Goal: Transaction & Acquisition: Purchase product/service

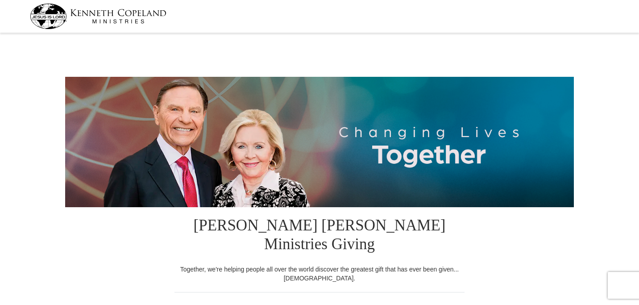
select select "FL"
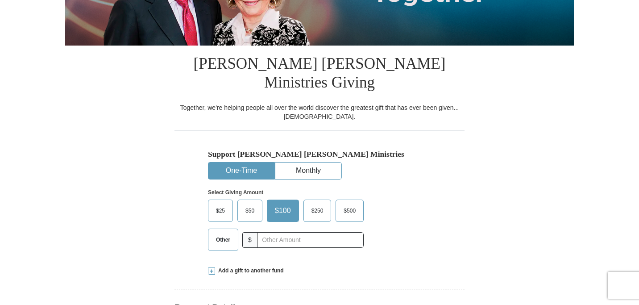
scroll to position [196, 0]
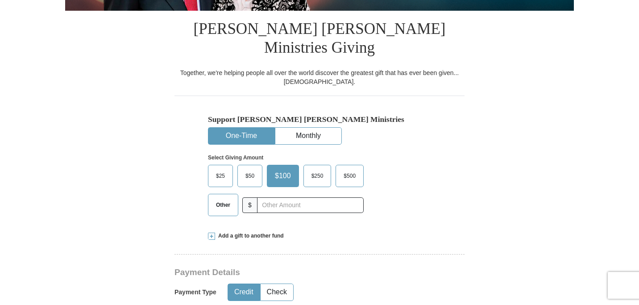
click at [229, 198] on span "Other" at bounding box center [222, 204] width 23 height 13
click at [0, 0] on input "Other" at bounding box center [0, 0] width 0 height 0
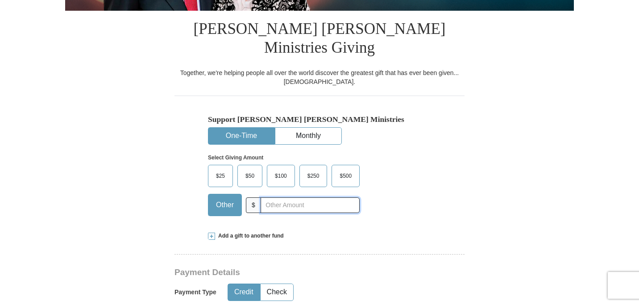
click at [286, 197] on input "text" at bounding box center [310, 205] width 99 height 16
type input "271.50"
click at [280, 284] on button "Check" at bounding box center [277, 292] width 33 height 17
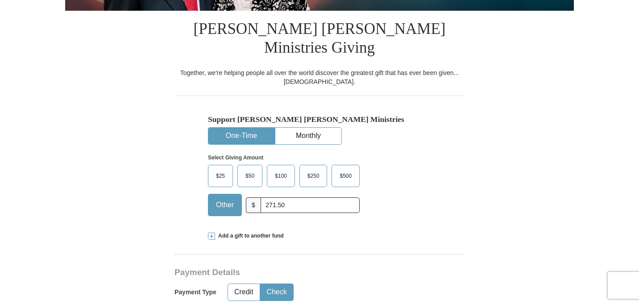
type button "Check"
type button "Credit"
click at [280, 284] on button "Check" at bounding box center [277, 292] width 33 height 17
click at [356, 281] on div "Payment Type Credit Check" at bounding box center [288, 292] width 228 height 23
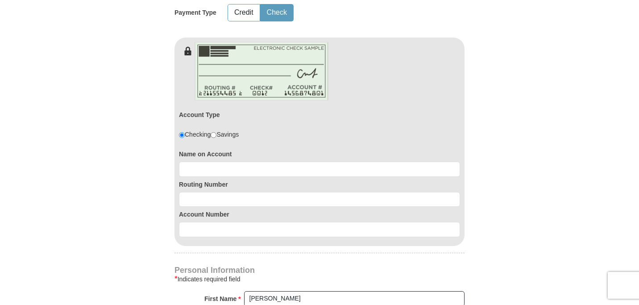
scroll to position [482, 0]
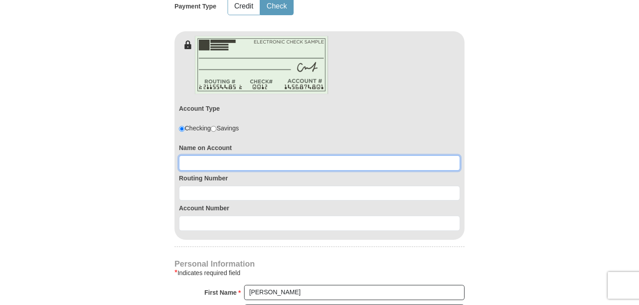
click at [202, 155] on input at bounding box center [319, 162] width 281 height 15
type input "Lee and Debbie Fontaine"
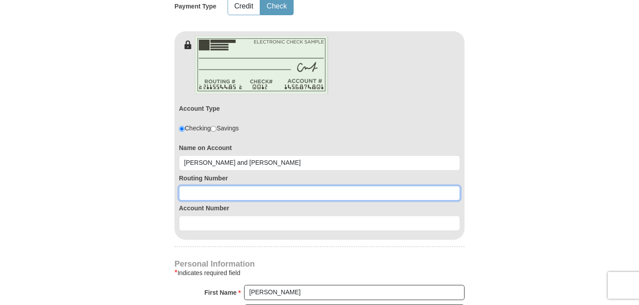
click at [201, 186] on input at bounding box center [319, 193] width 281 height 15
type input "082902757"
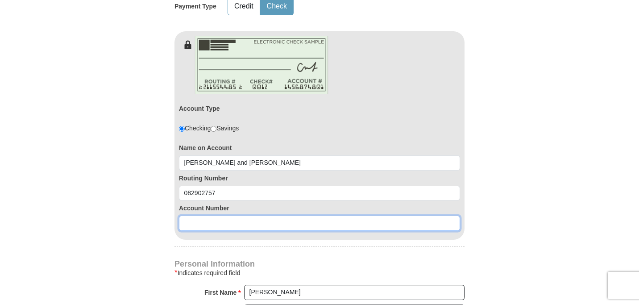
click at [190, 215] on input at bounding box center [319, 222] width 281 height 15
type input "0020190255"
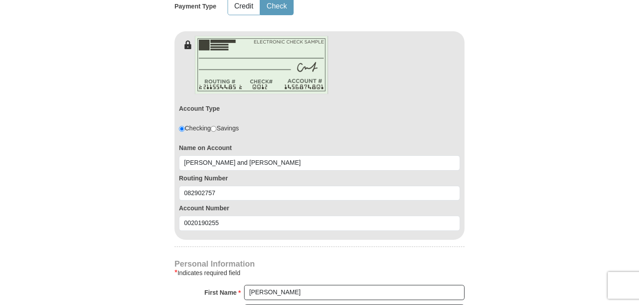
click at [128, 215] on form "Kenneth Copeland Ministries Giving Together, we're helping people all over the …" at bounding box center [319, 106] width 509 height 1104
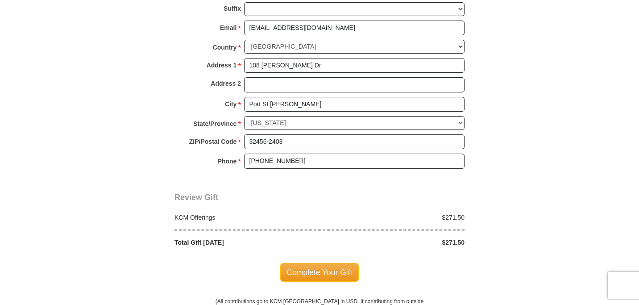
scroll to position [821, 0]
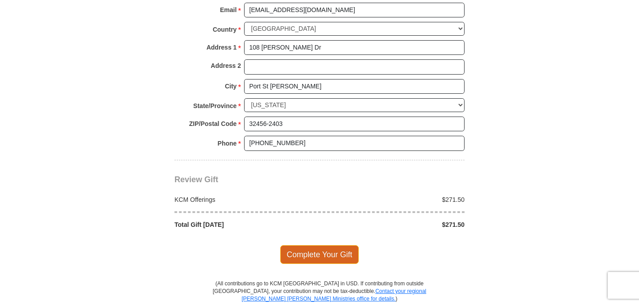
click at [335, 245] on span "Complete Your Gift" at bounding box center [319, 254] width 79 height 19
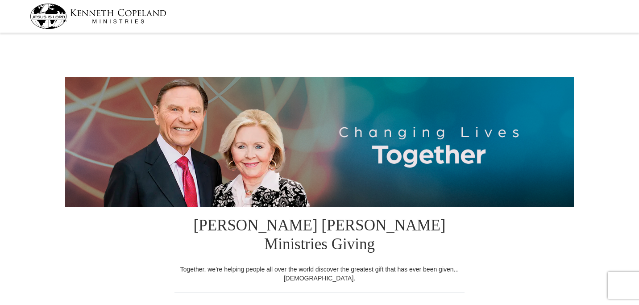
select select "FL"
